Goal: Use online tool/utility: Utilize a website feature to perform a specific function

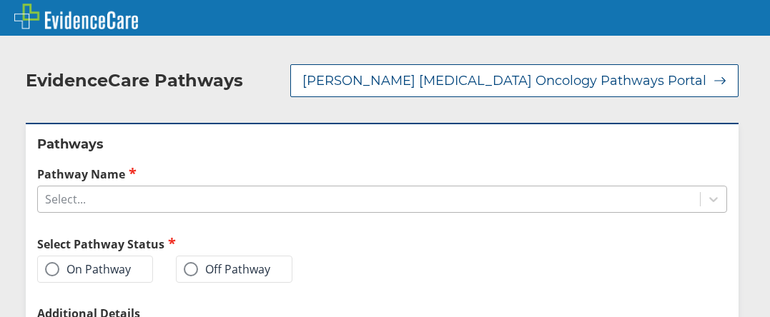
click at [252, 189] on div "Select..." at bounding box center [369, 199] width 662 height 24
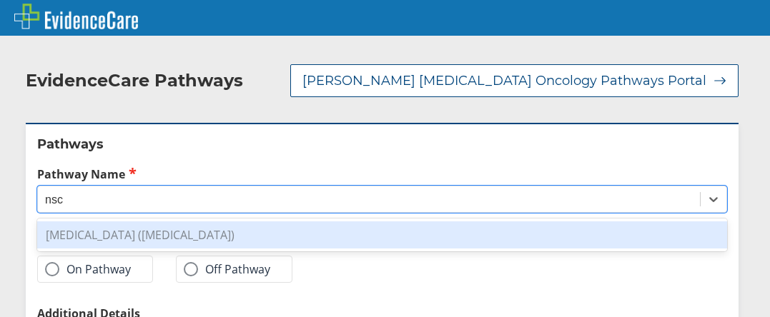
click at [252, 222] on div "[MEDICAL_DATA] ([MEDICAL_DATA])" at bounding box center [382, 235] width 690 height 27
type input "nsc"
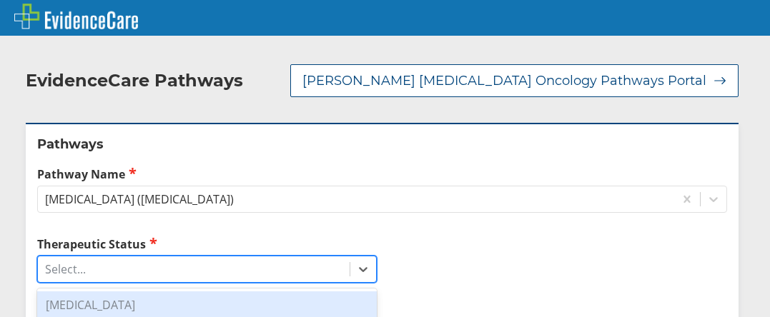
click at [209, 257] on div "Select..." at bounding box center [194, 269] width 312 height 24
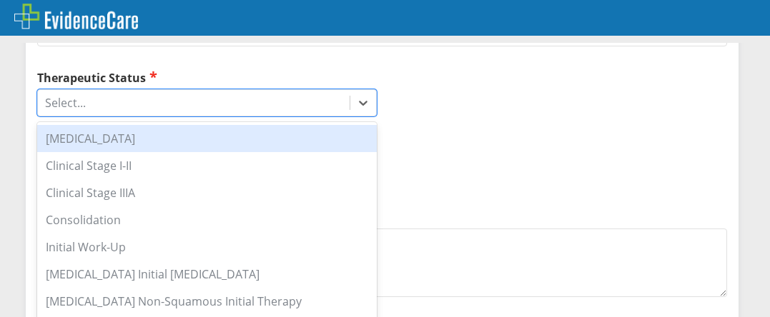
scroll to position [192, 0]
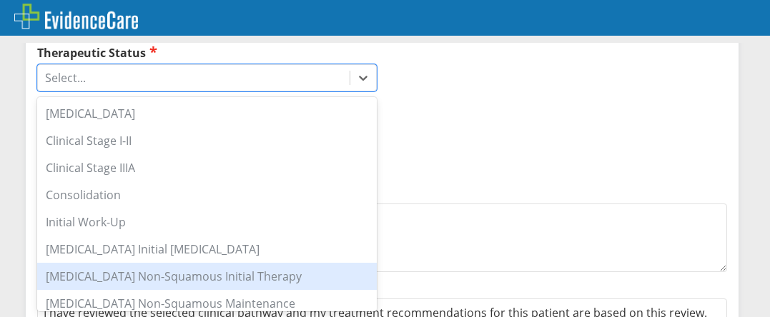
click at [270, 263] on div "[MEDICAL_DATA] Non-Squamous Initial Therapy" at bounding box center [206, 276] width 339 height 27
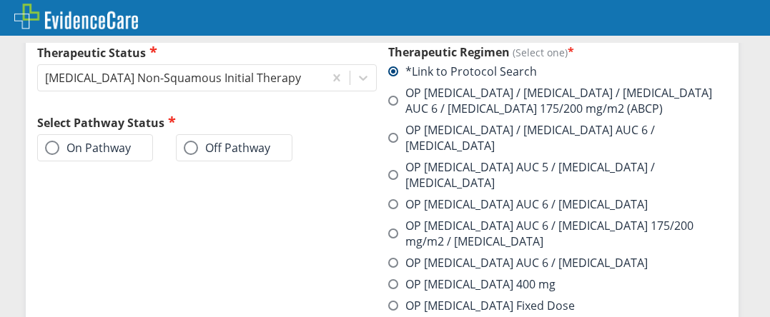
click at [388, 170] on span at bounding box center [393, 175] width 10 height 10
click at [0, 0] on input "OP [MEDICAL_DATA] AUC 5 / [MEDICAL_DATA] / [MEDICAL_DATA]" at bounding box center [0, 0] width 0 height 0
click at [56, 141] on span at bounding box center [52, 148] width 14 height 14
click at [0, 0] on input "On Pathway" at bounding box center [0, 0] width 0 height 0
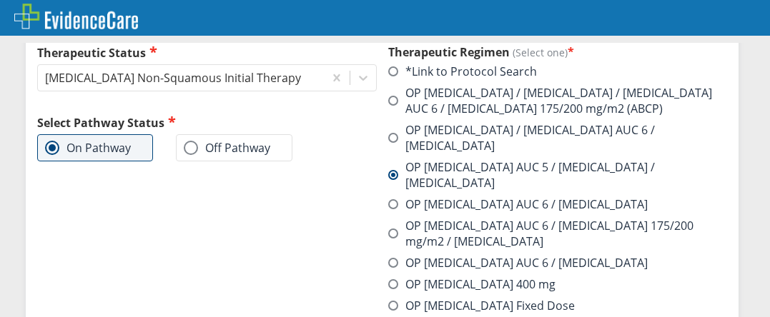
scroll to position [412, 0]
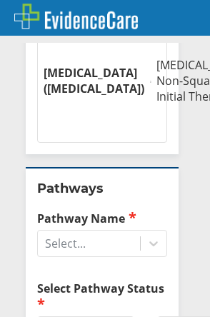
scroll to position [686, 0]
